Goal: Find specific page/section: Find specific page/section

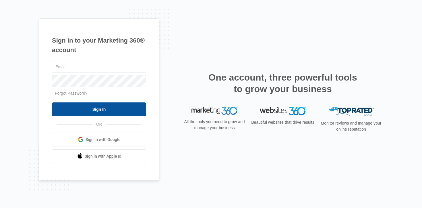
type input "[EMAIL_ADDRESS][PERSON_NAME][DOMAIN_NAME]"
click at [112, 109] on input "Sign In" at bounding box center [99, 109] width 94 height 14
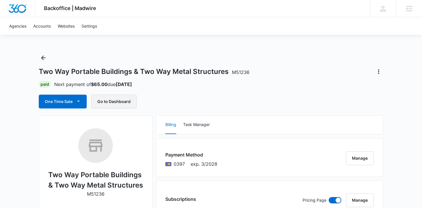
click at [114, 103] on button "Go to Dashboard" at bounding box center [113, 102] width 45 height 14
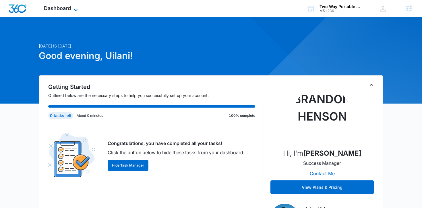
click at [58, 9] on span "Dashboard" at bounding box center [57, 8] width 27 height 6
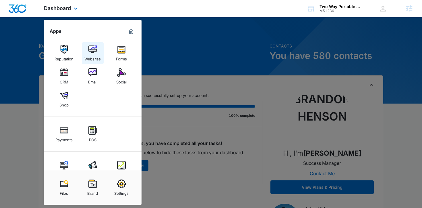
click at [90, 57] on div "Websites" at bounding box center [92, 57] width 16 height 7
